Goal: Information Seeking & Learning: Learn about a topic

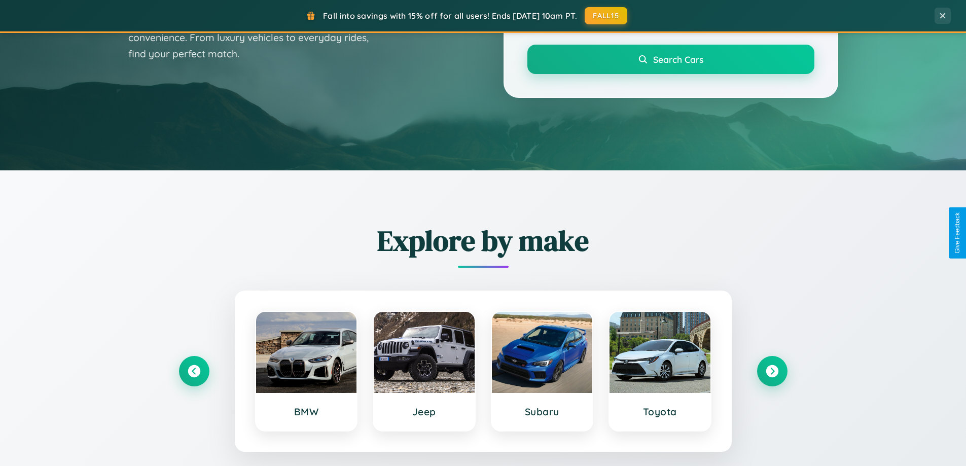
scroll to position [697, 0]
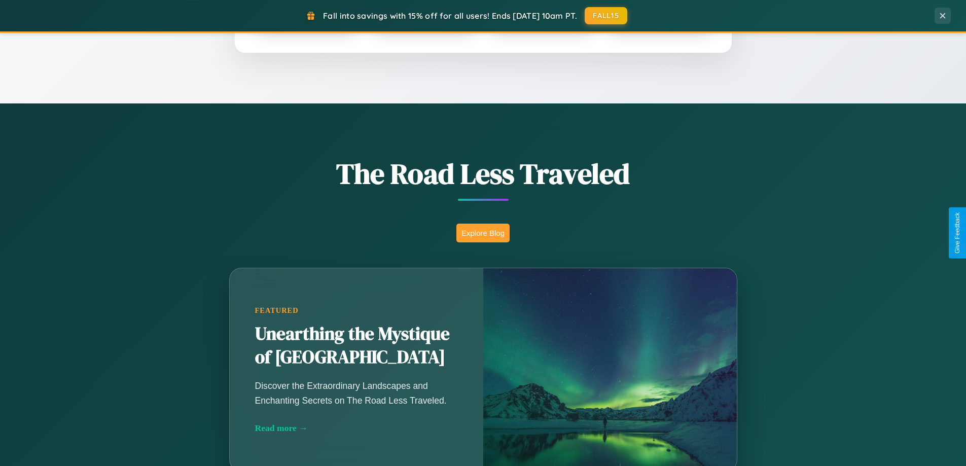
click at [483, 233] on button "Explore Blog" at bounding box center [482, 233] width 53 height 19
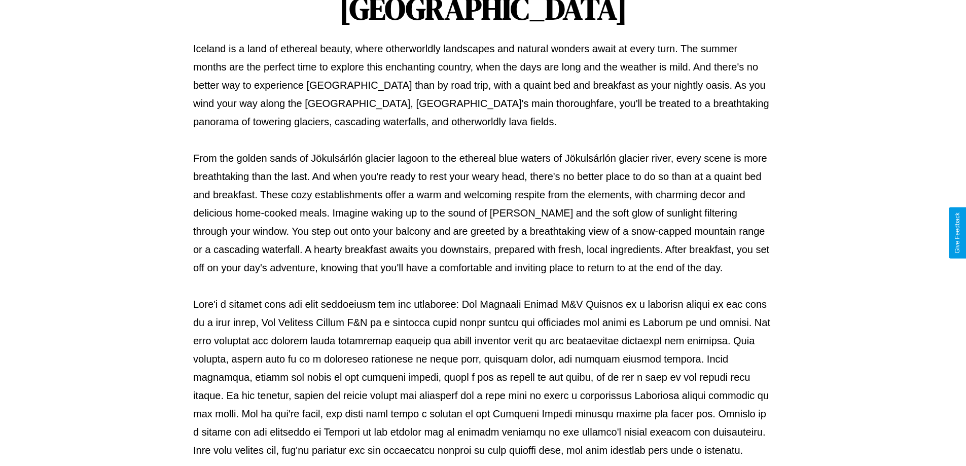
scroll to position [328, 0]
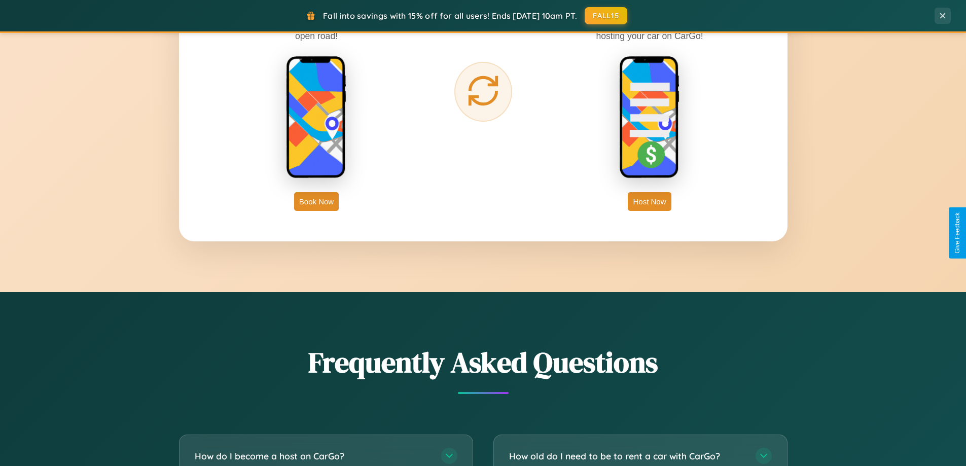
scroll to position [1951, 0]
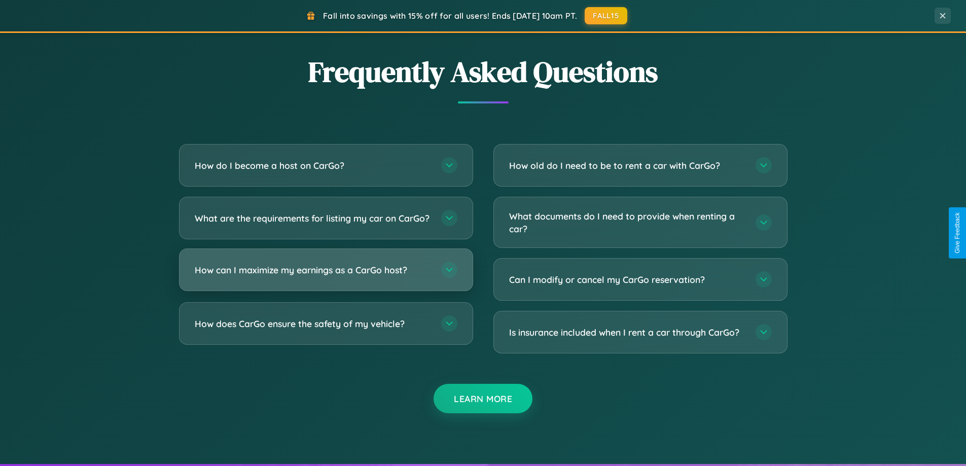
click at [325, 276] on h3 "How can I maximize my earnings as a CarGo host?" at bounding box center [313, 270] width 236 height 13
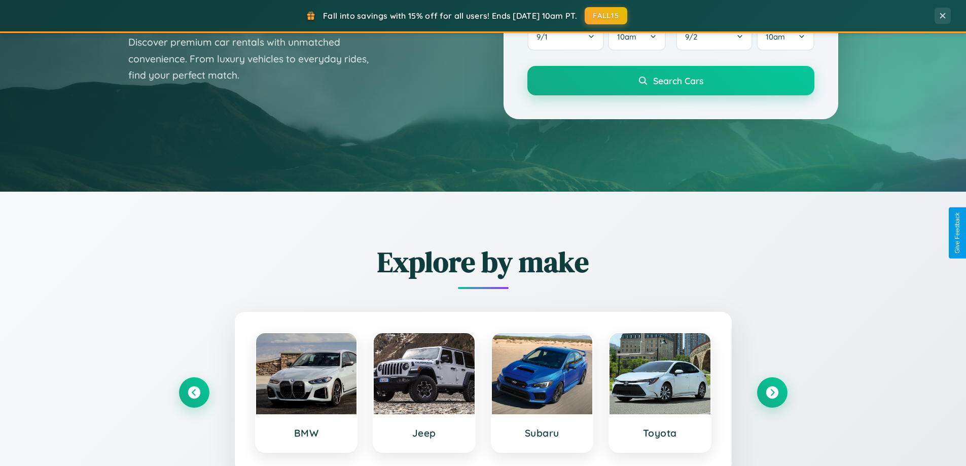
scroll to position [0, 0]
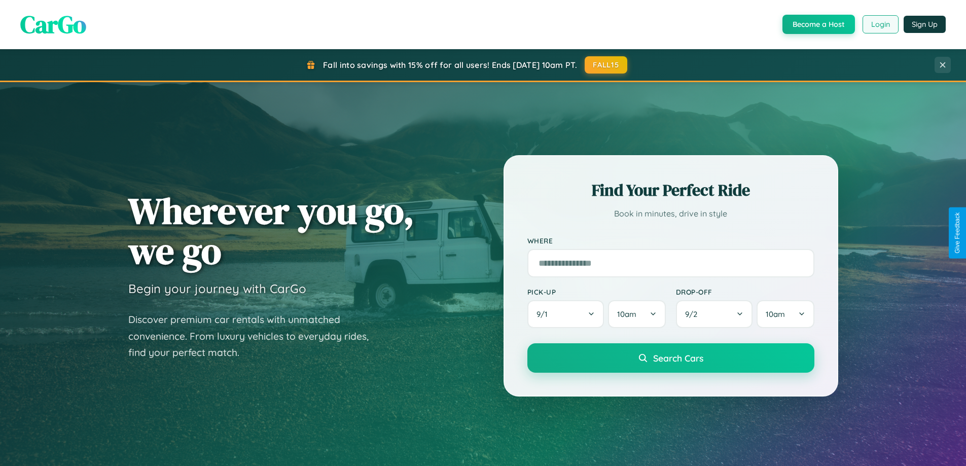
click at [879, 24] on button "Login" at bounding box center [880, 24] width 36 height 18
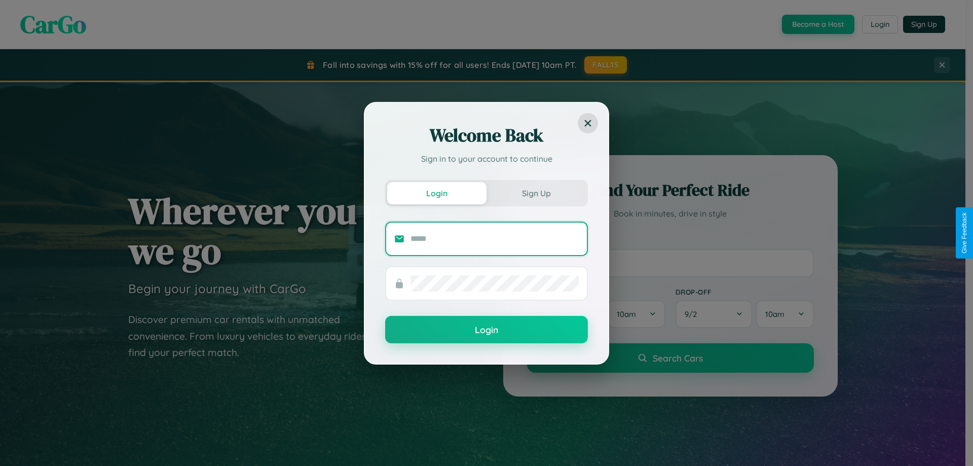
click at [495, 238] on input "text" at bounding box center [495, 239] width 168 height 16
type input "**********"
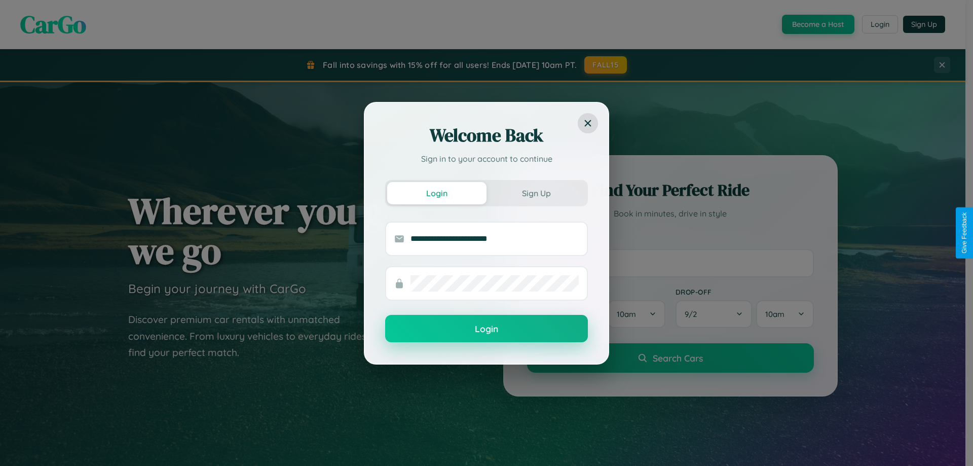
click at [487, 329] on button "Login" at bounding box center [486, 328] width 203 height 27
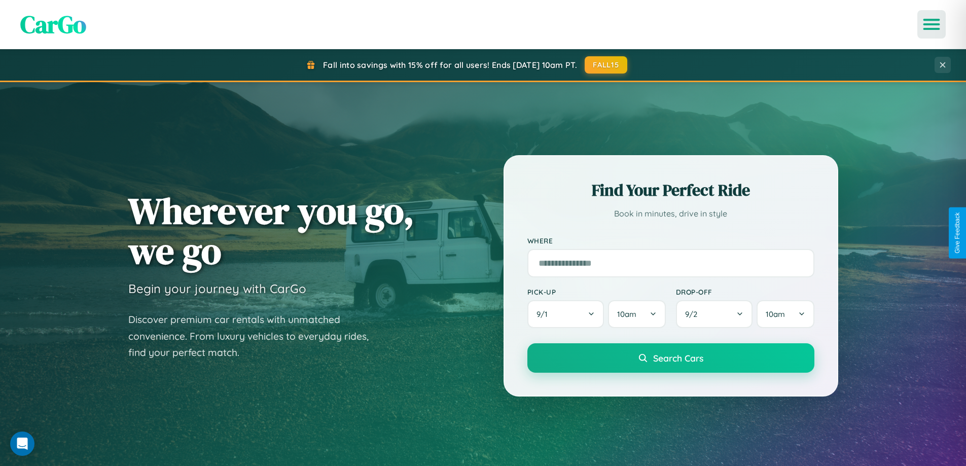
click at [931, 24] on icon "Open menu" at bounding box center [931, 24] width 15 height 9
